Goal: Task Accomplishment & Management: Use online tool/utility

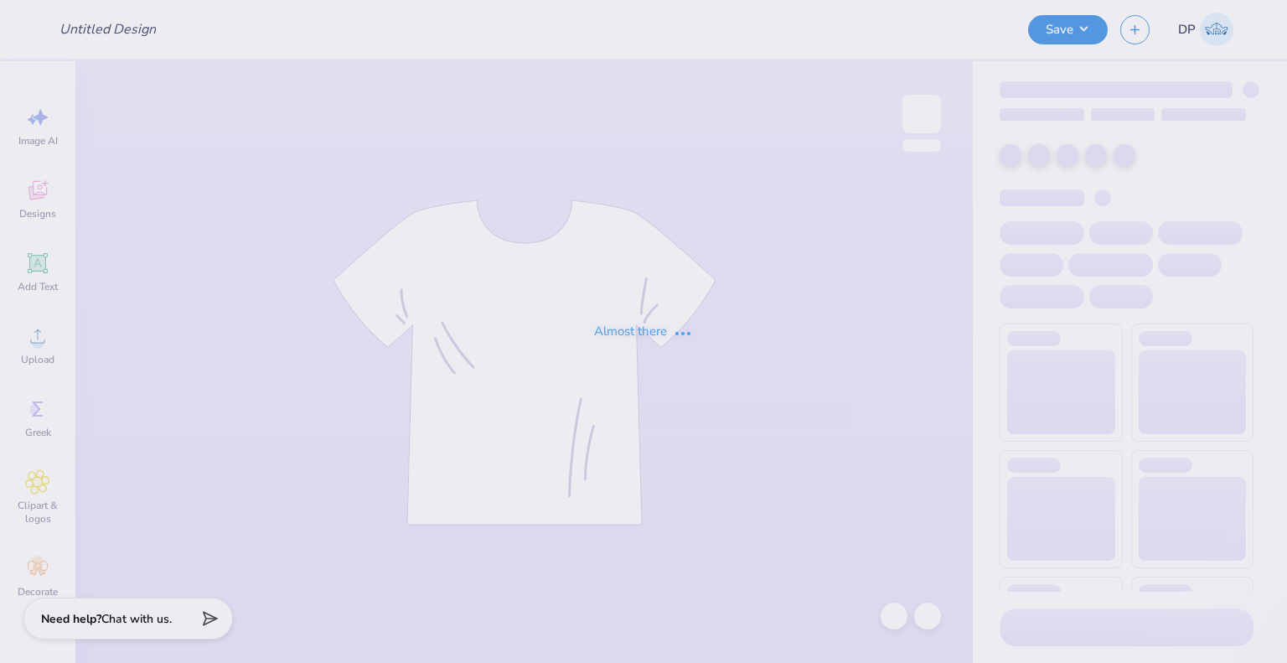
type input "Active Bid Day #1"
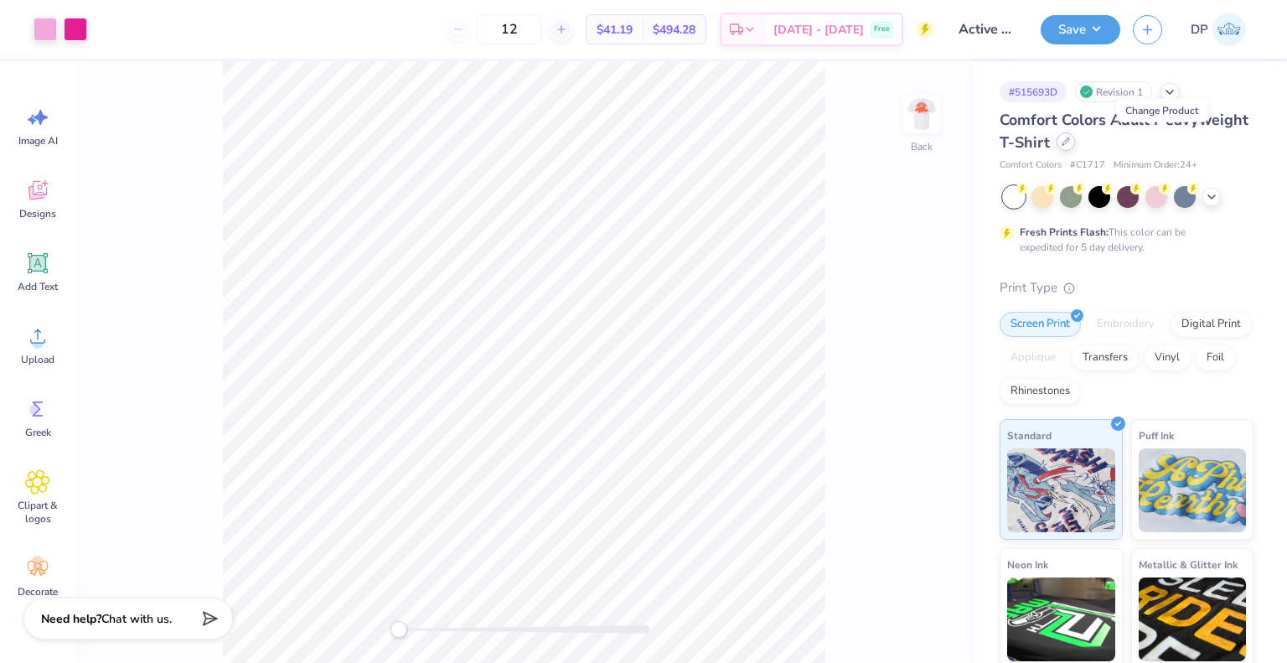
click at [1070, 139] on icon at bounding box center [1066, 141] width 8 height 8
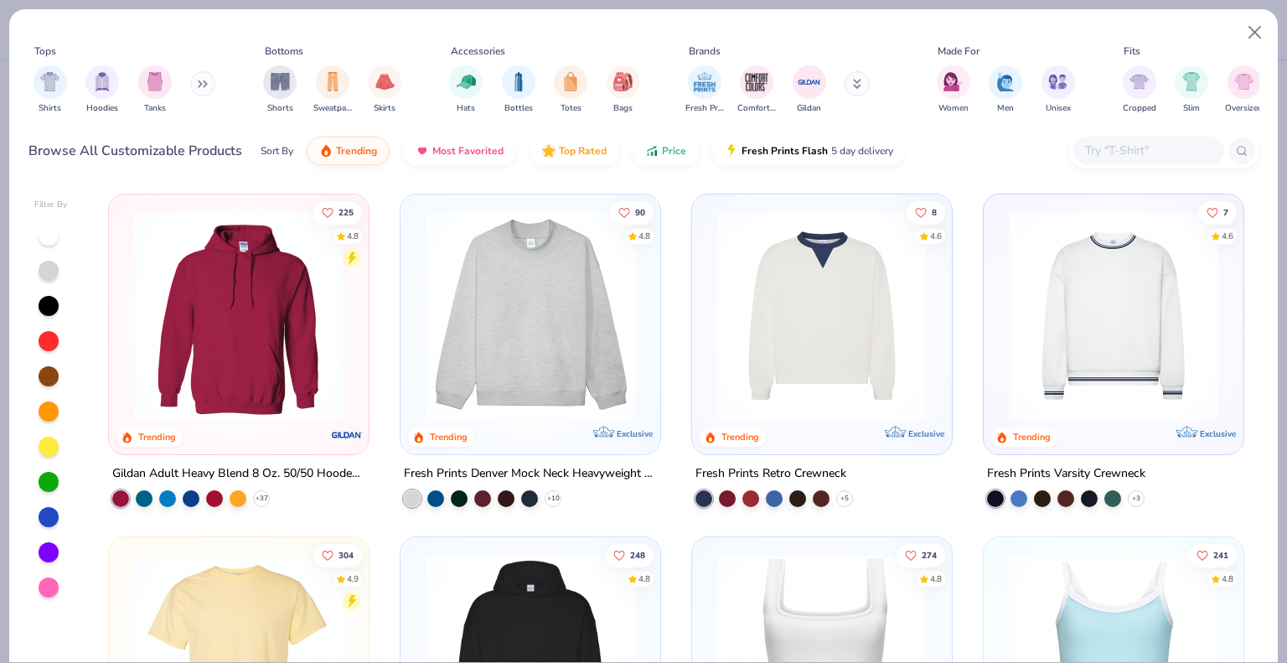
click at [1113, 153] on input "text" at bounding box center [1147, 150] width 129 height 19
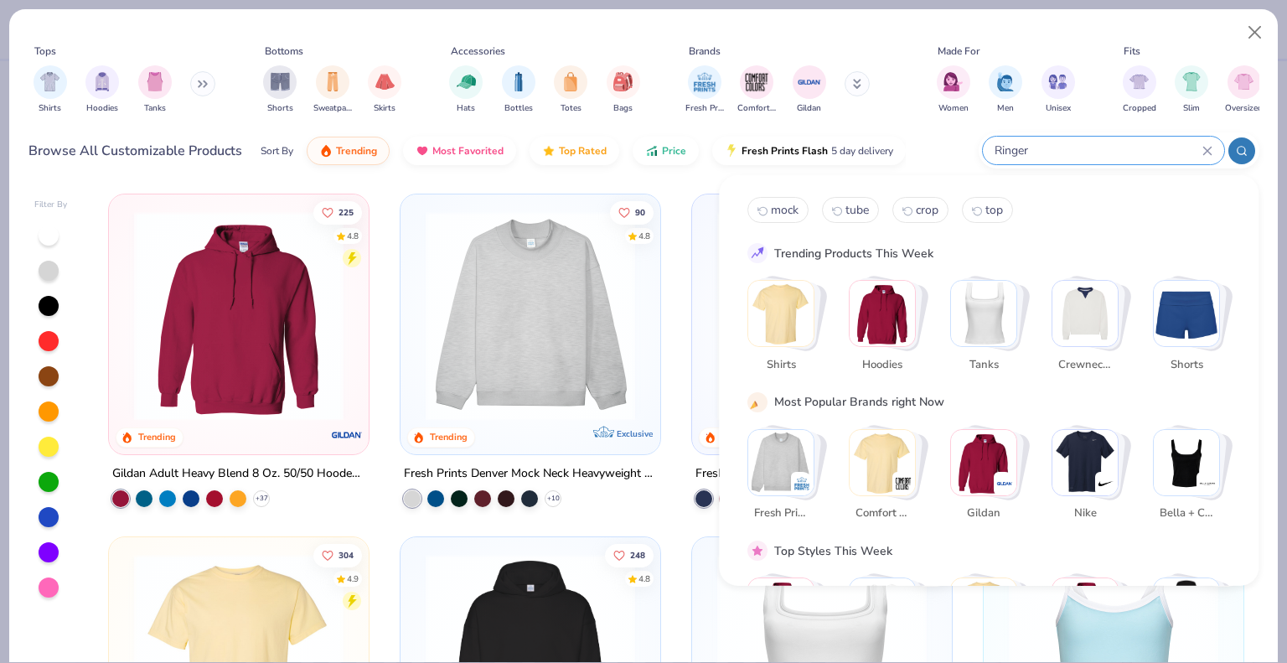
type input "Ringer"
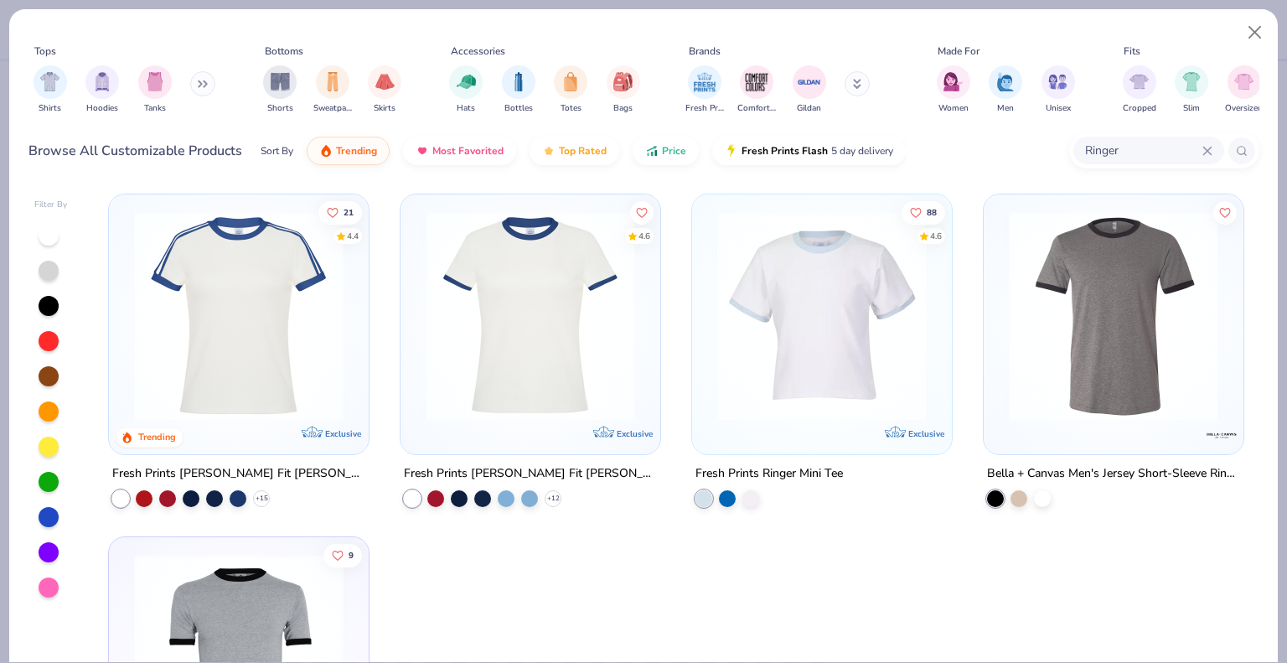
click at [1168, 300] on img at bounding box center [1114, 315] width 226 height 209
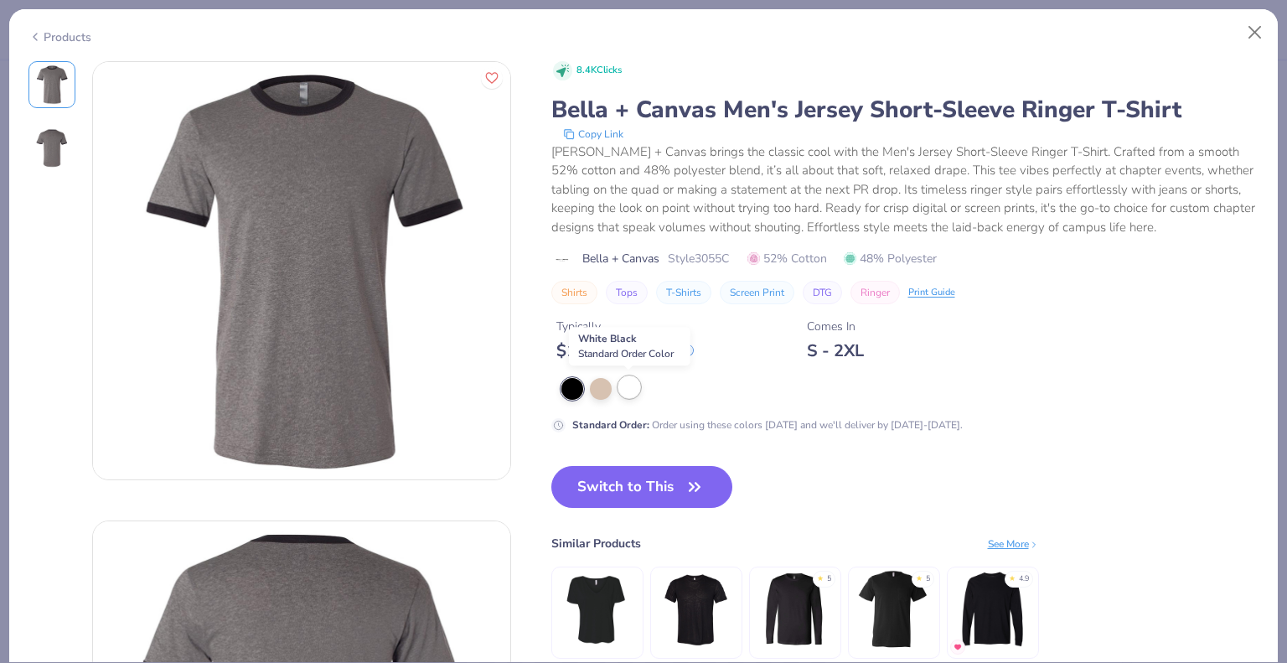
click at [625, 388] on div at bounding box center [629, 387] width 22 height 22
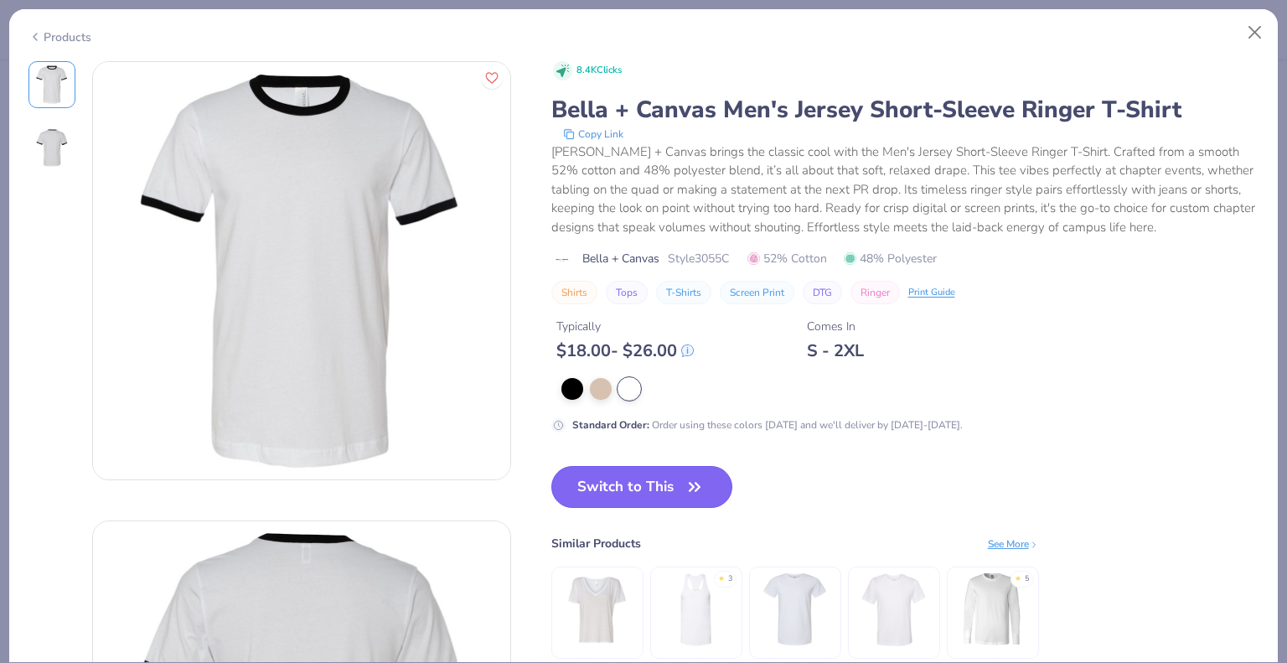
click at [622, 485] on button "Switch to This" at bounding box center [642, 487] width 182 height 42
click at [819, 462] on div "8.4K Clicks [PERSON_NAME] + Canvas Men's Jersey Short-Sleeve Ringer T-Shirt Cop…" at bounding box center [905, 377] width 708 height 632
click at [679, 491] on button "Switch to This" at bounding box center [642, 487] width 182 height 42
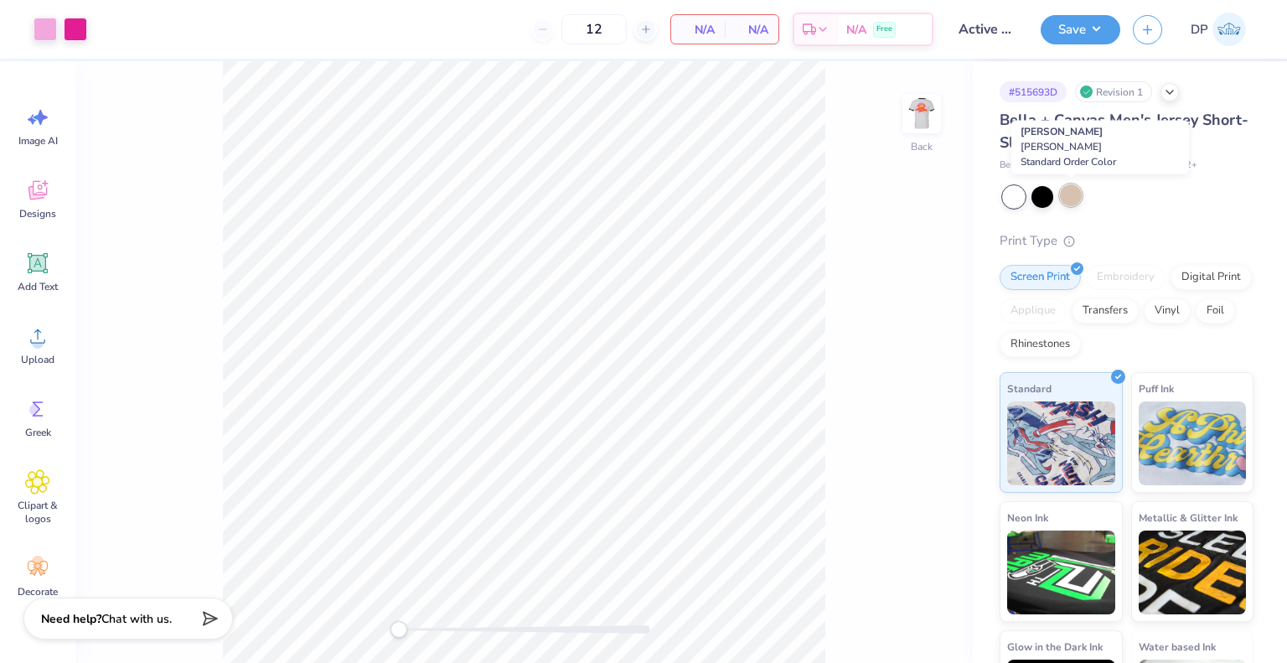
click at [1073, 187] on div at bounding box center [1071, 195] width 22 height 22
click at [1069, 190] on div at bounding box center [1071, 195] width 22 height 22
click at [908, 115] on img at bounding box center [921, 113] width 67 height 67
click at [1177, 143] on div at bounding box center [1168, 141] width 18 height 18
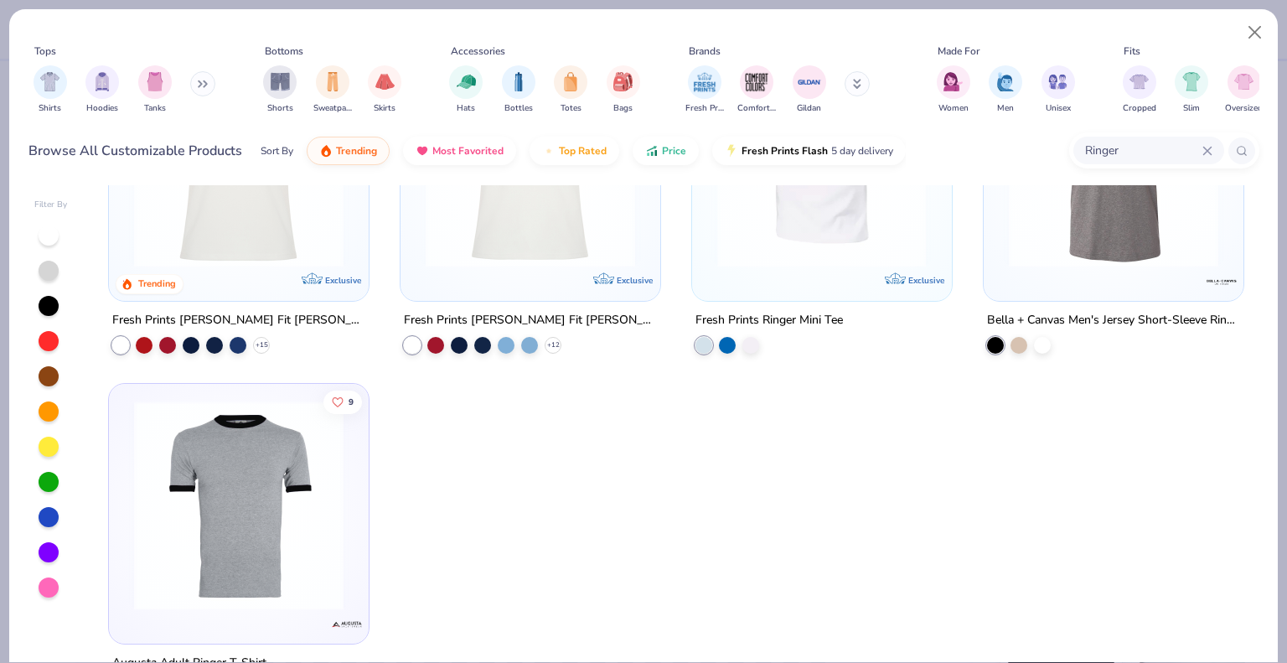
scroll to position [215, 0]
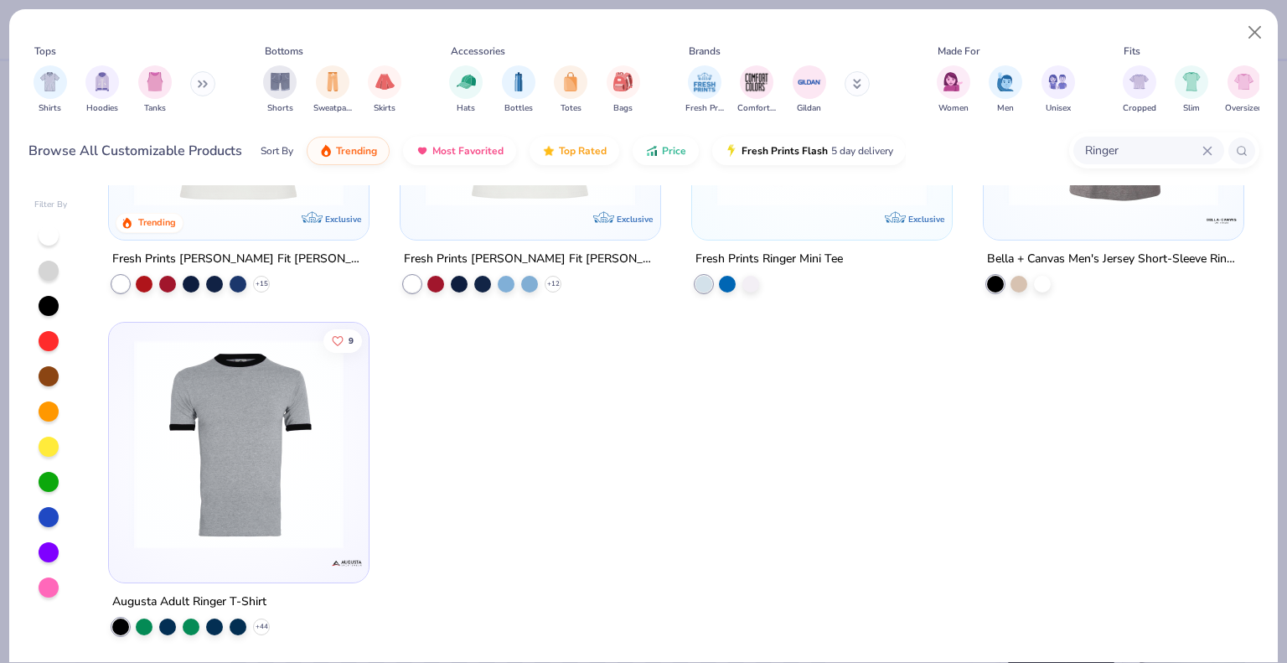
click at [284, 531] on img at bounding box center [239, 443] width 226 height 209
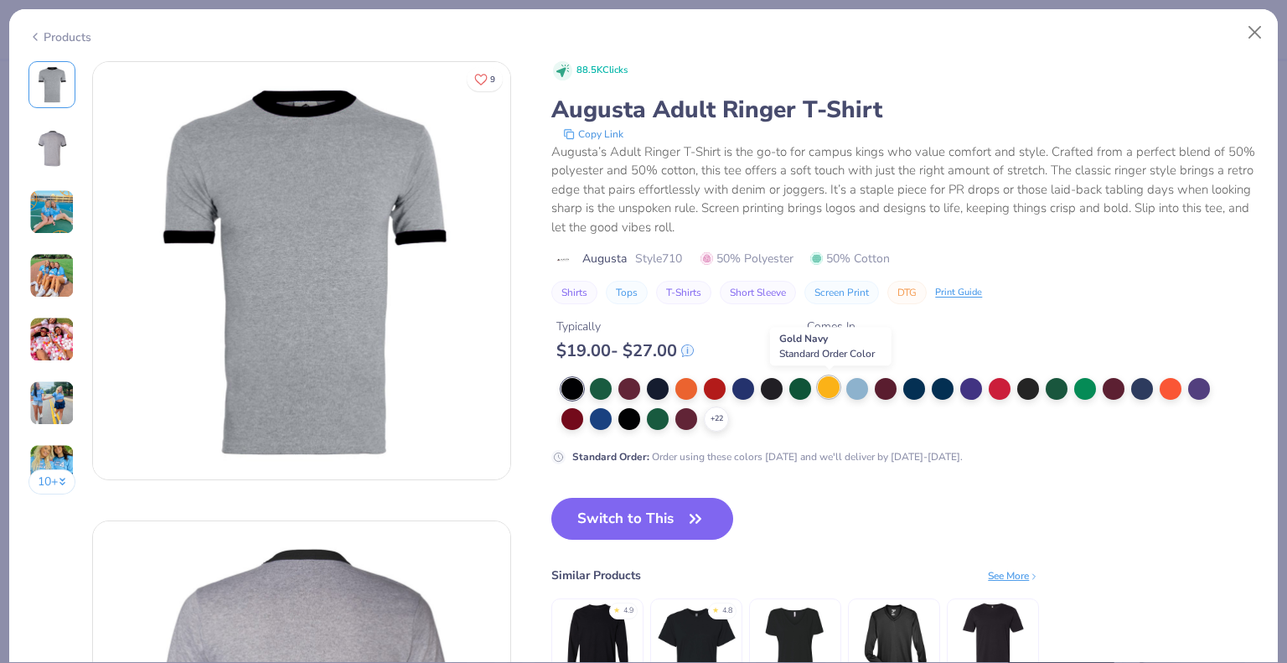
click at [832, 385] on div at bounding box center [829, 387] width 22 height 22
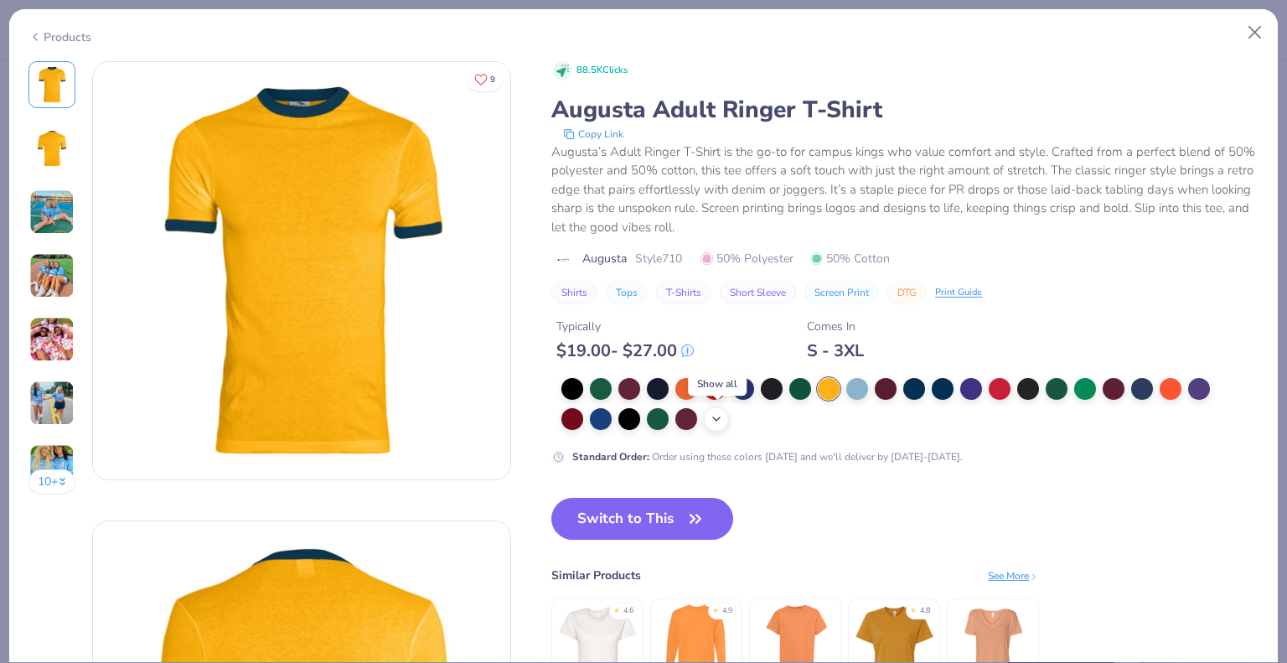
click at [714, 425] on div "+ 22" at bounding box center [716, 418] width 25 height 25
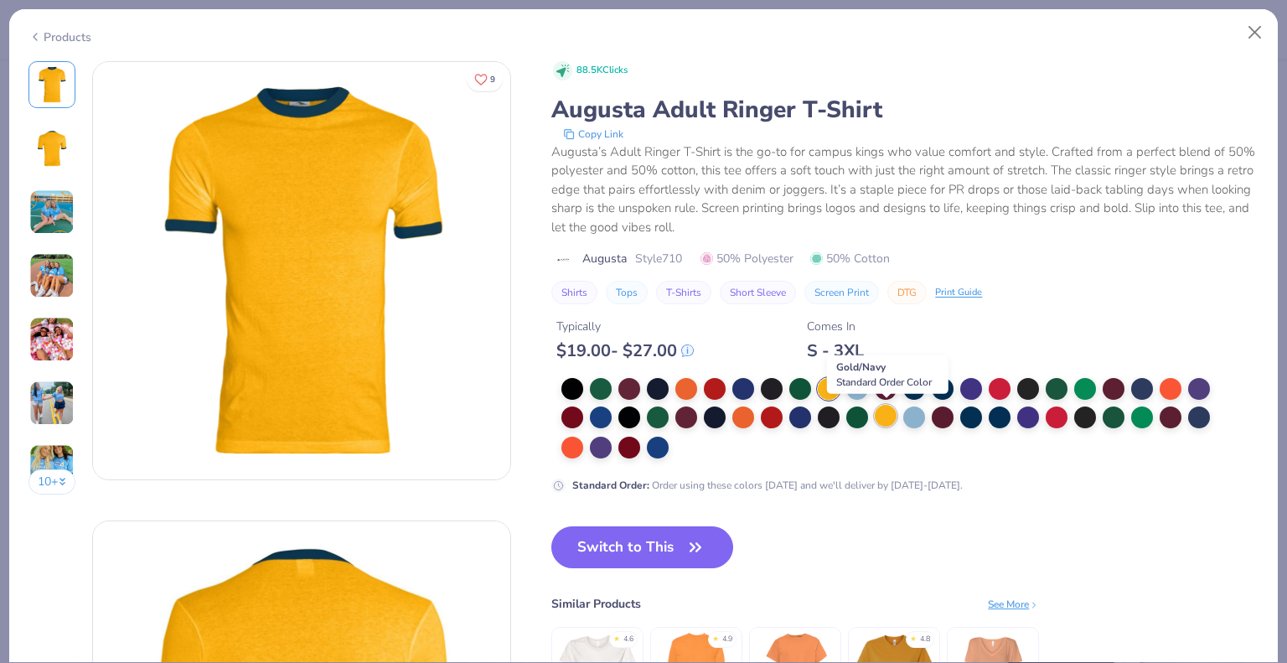
click at [877, 421] on div at bounding box center [886, 416] width 22 height 22
click at [912, 410] on div at bounding box center [914, 416] width 22 height 22
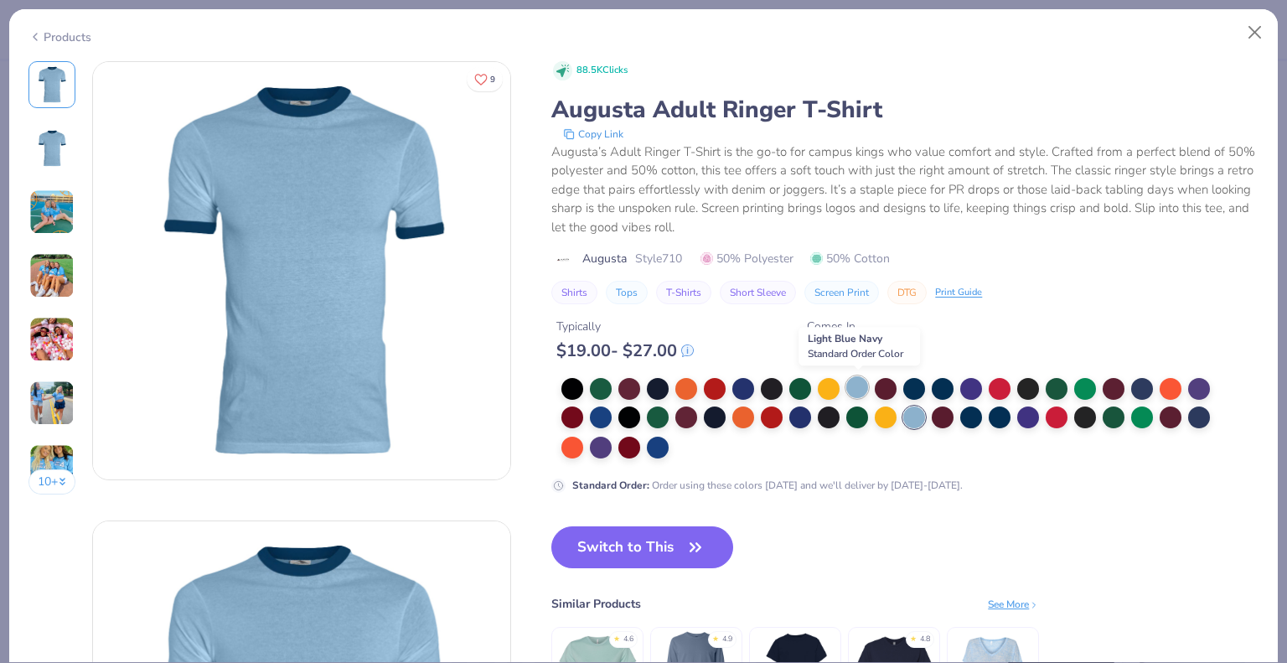
click at [862, 385] on div at bounding box center [857, 387] width 22 height 22
click at [59, 39] on div "Products" at bounding box center [59, 37] width 63 height 18
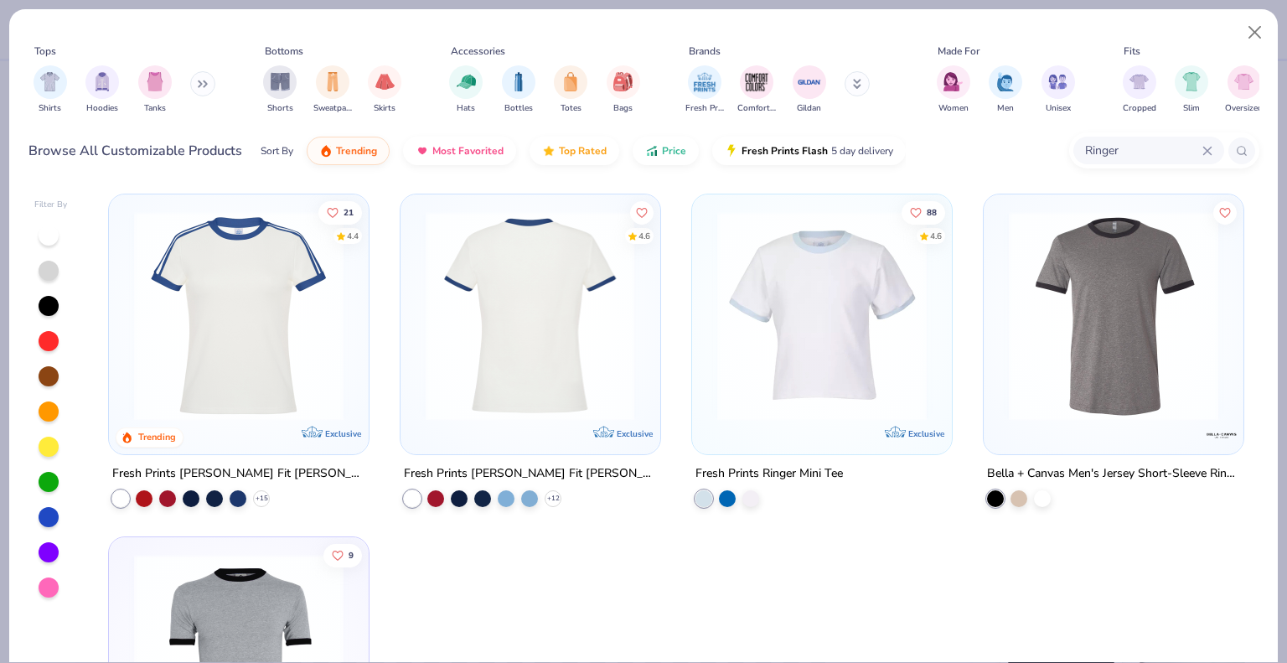
click at [417, 341] on img at bounding box center [304, 315] width 226 height 209
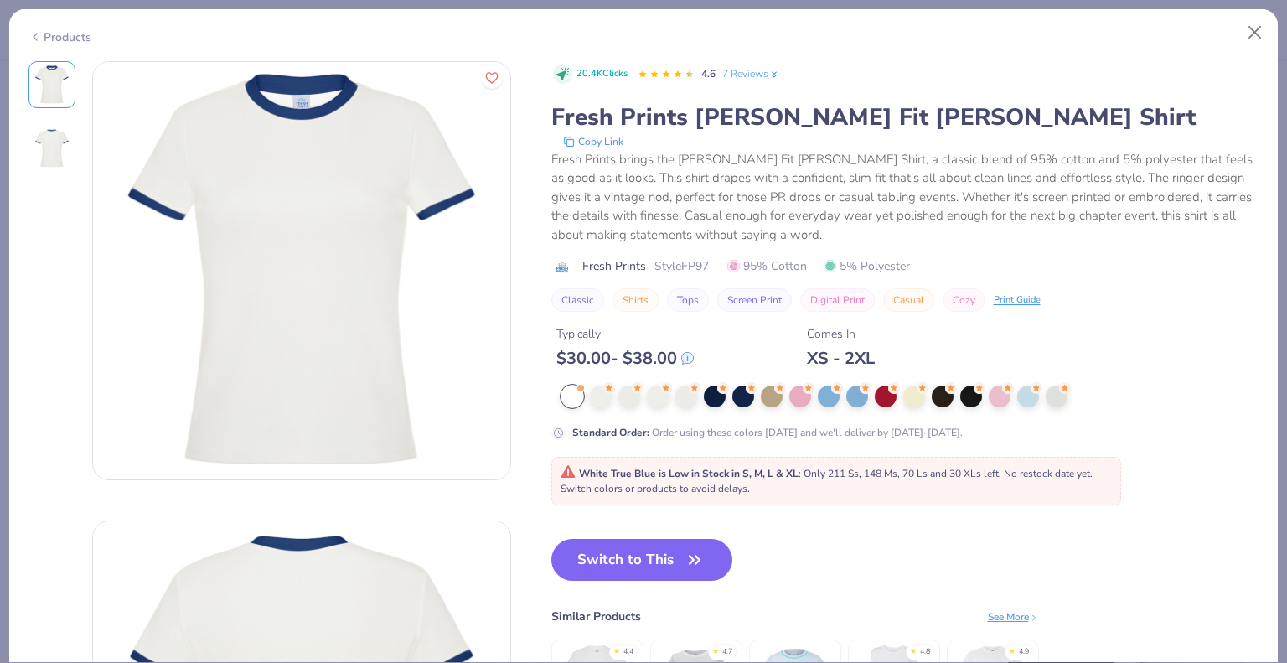
click at [81, 30] on div "Products" at bounding box center [59, 37] width 63 height 18
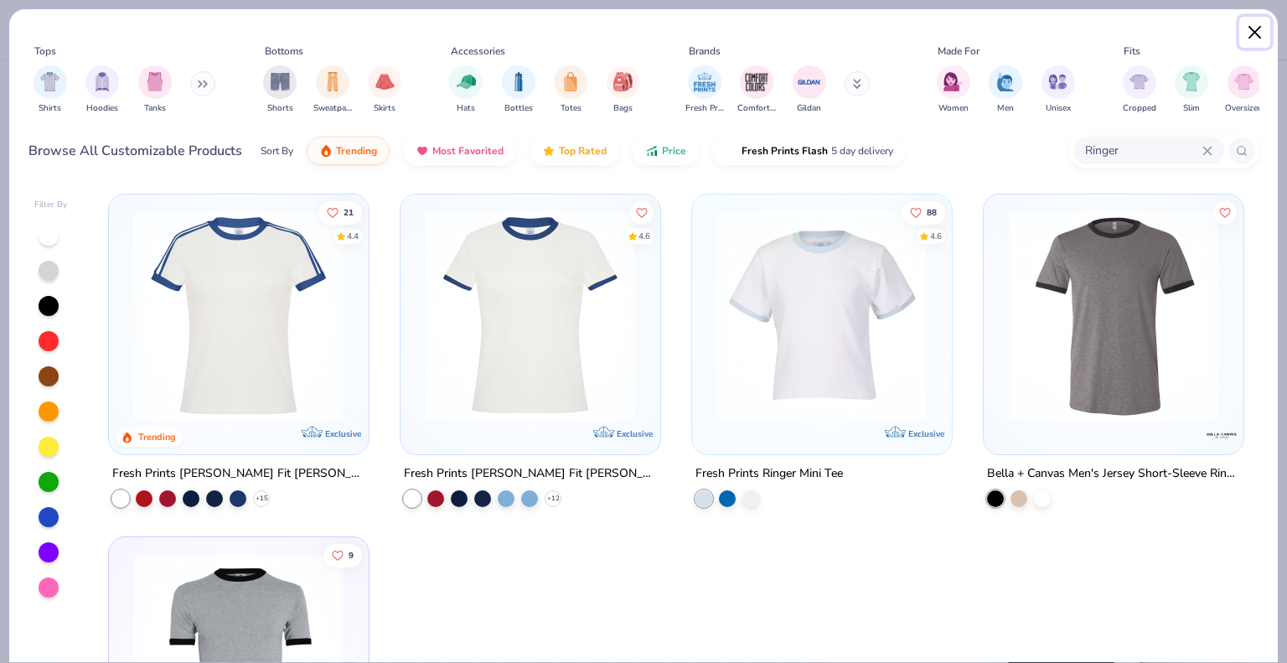
click at [1256, 46] on button "Close" at bounding box center [1255, 33] width 32 height 32
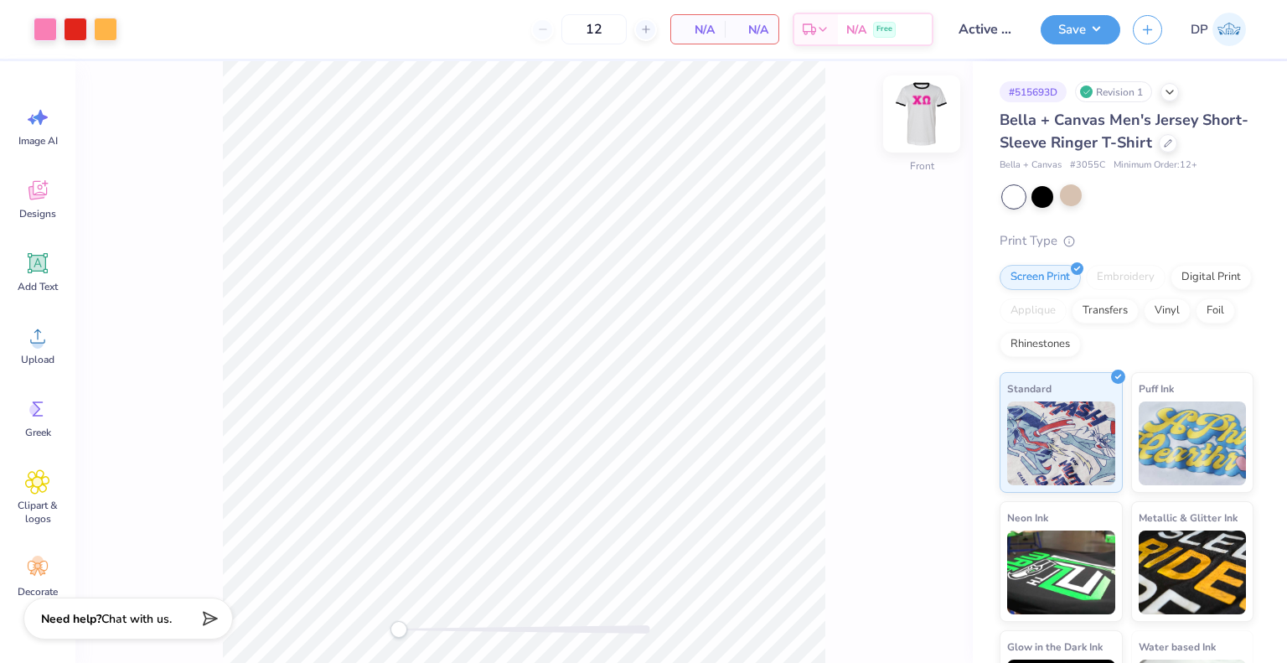
click at [923, 113] on img at bounding box center [921, 113] width 67 height 67
click at [1068, 19] on button "Save" at bounding box center [1081, 27] width 80 height 29
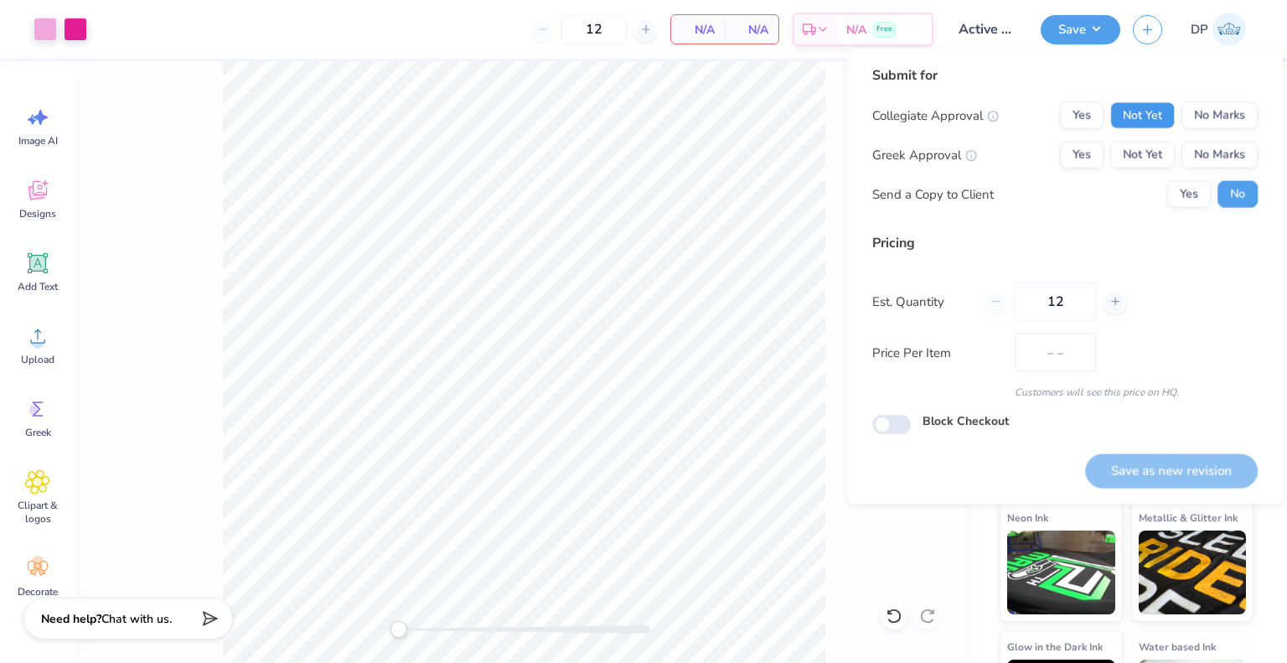
click at [1119, 111] on button "Not Yet" at bounding box center [1142, 115] width 65 height 27
click at [1126, 158] on button "Not Yet" at bounding box center [1142, 155] width 65 height 27
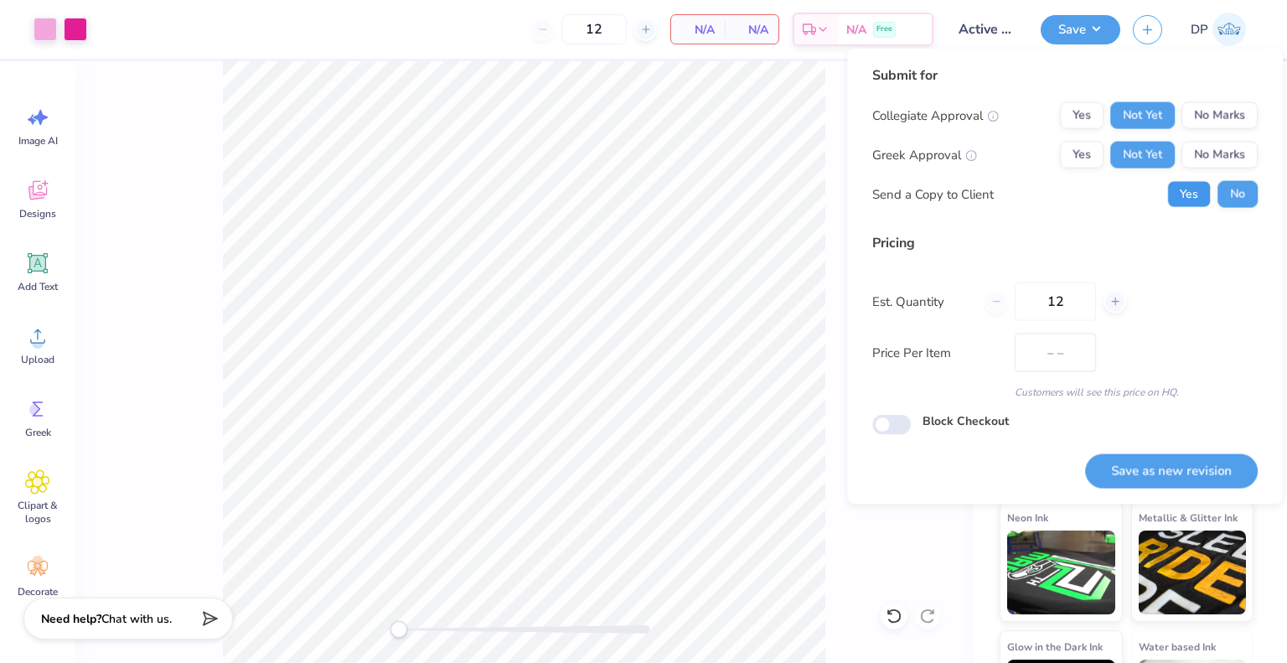
click at [1180, 197] on button "Yes" at bounding box center [1189, 194] width 44 height 27
click at [1036, 240] on div "Pricing" at bounding box center [1064, 243] width 385 height 20
click at [1146, 465] on button "Save as new revision" at bounding box center [1171, 470] width 173 height 34
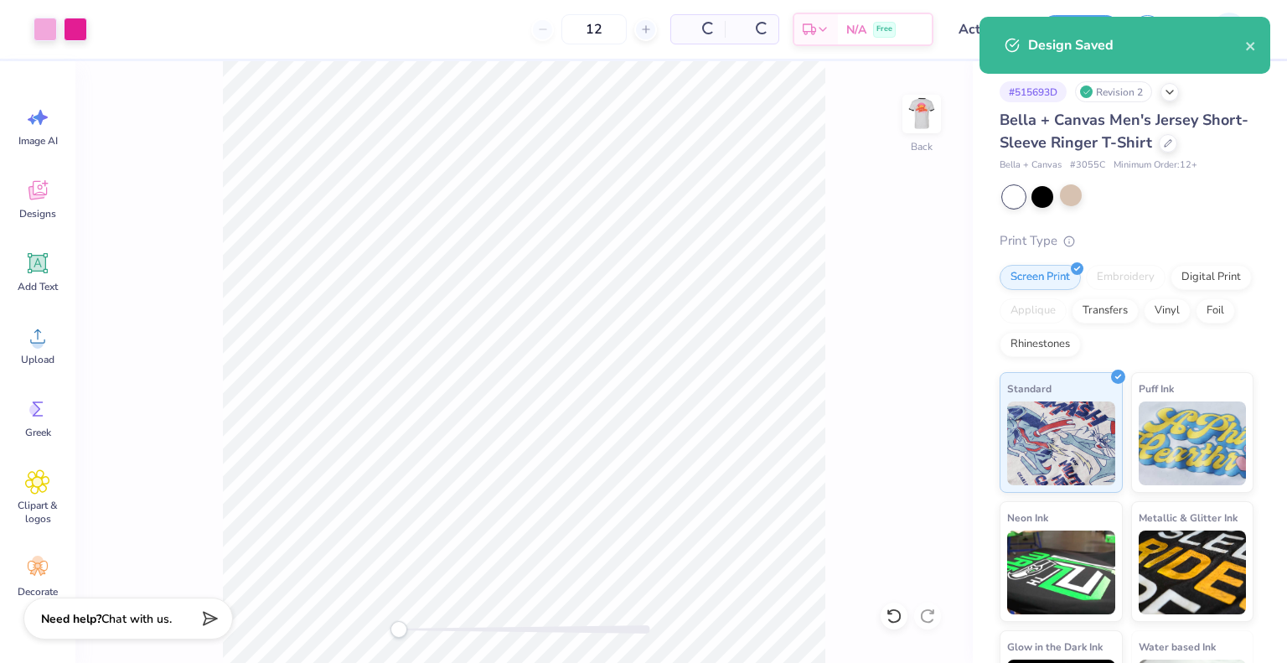
type input "$NaN"
type input "0"
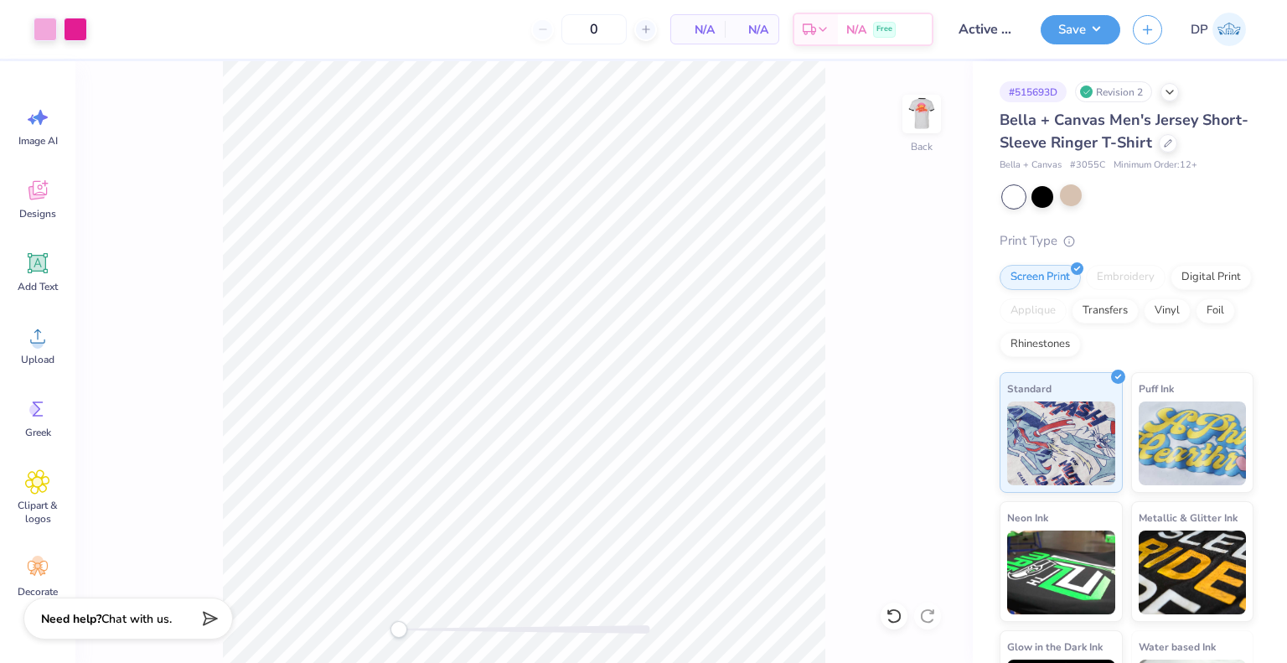
click at [1083, 161] on span "# 3055C" at bounding box center [1087, 165] width 35 height 14
